Goal: Task Accomplishment & Management: Complete application form

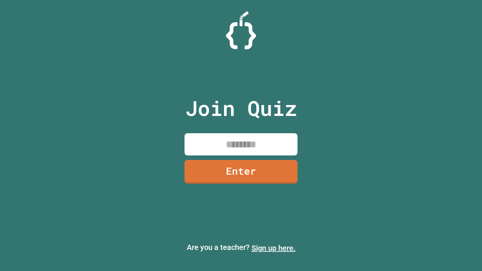
click at [273, 248] on link "Sign up here." at bounding box center [274, 248] width 44 height 9
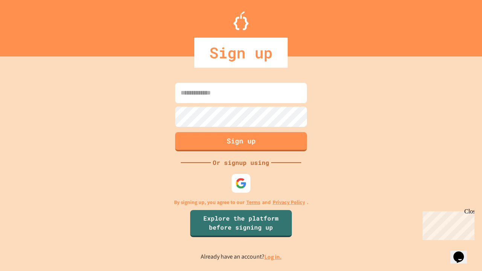
click at [273, 257] on link "Log in." at bounding box center [272, 257] width 17 height 8
